Goal: Download file/media

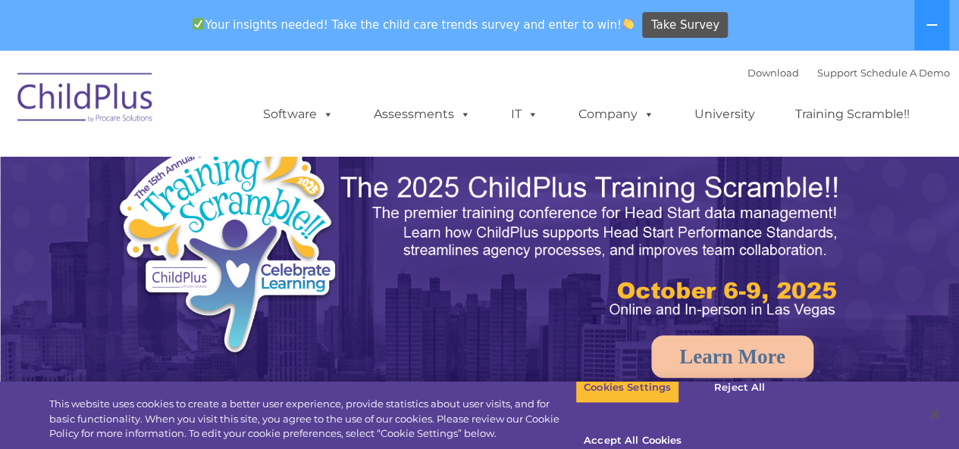
select select "MEDIUM"
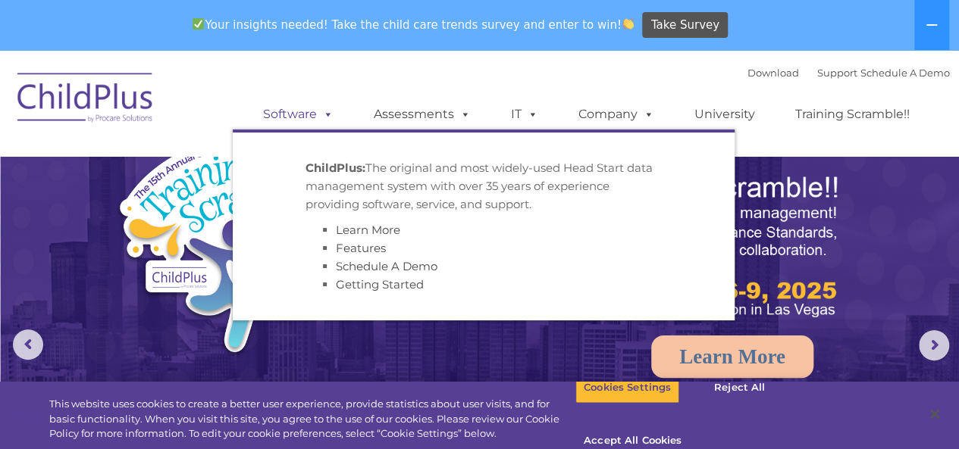
click at [305, 113] on link "Software" at bounding box center [298, 114] width 101 height 30
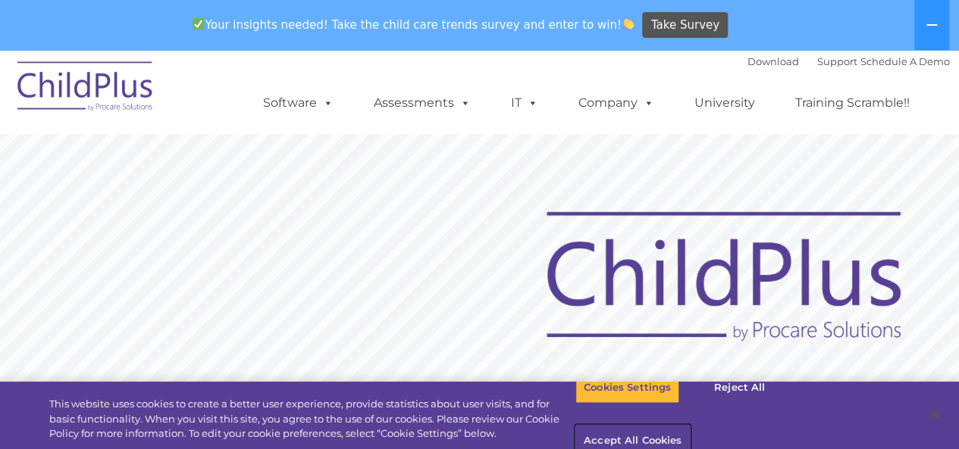
click at [690, 426] on button "Accept All Cookies" at bounding box center [632, 442] width 114 height 32
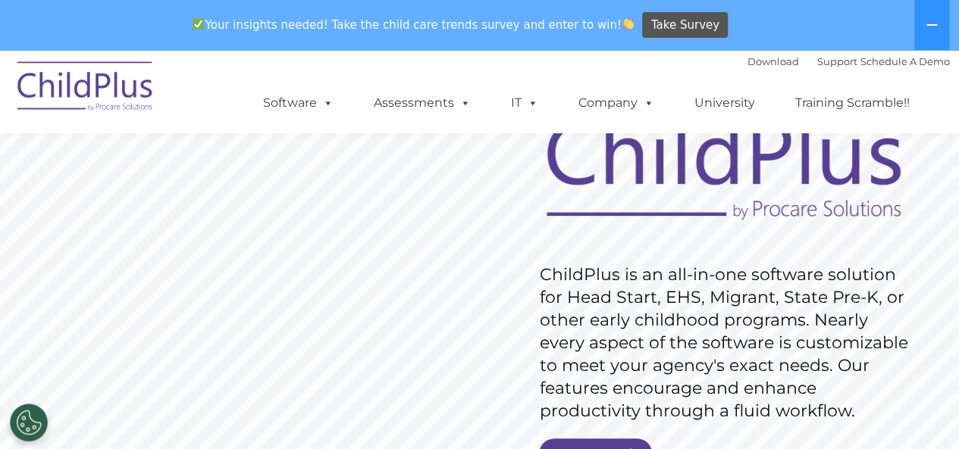
scroll to position [515, 0]
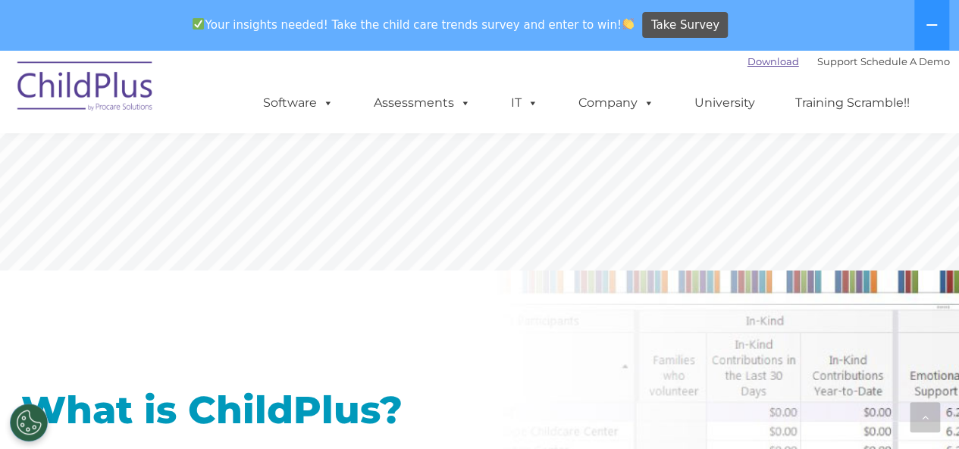
click at [747, 62] on link "Download" at bounding box center [773, 61] width 52 height 12
